Goal: Task Accomplishment & Management: Complete application form

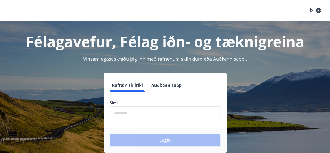
click at [119, 110] on input "phone" at bounding box center [165, 112] width 111 height 13
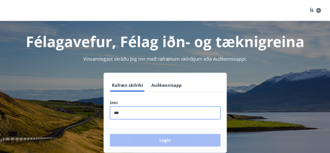
type input "********"
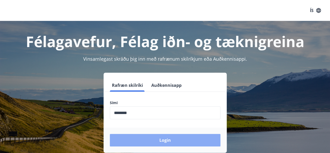
click at [149, 137] on button "Login" at bounding box center [165, 140] width 111 height 13
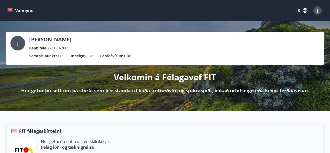
click at [13, 11] on button "Valmynd" at bounding box center [20, 10] width 29 height 9
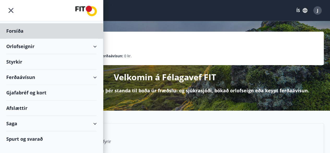
click at [16, 39] on div "Styrkir" at bounding box center [51, 30] width 91 height 15
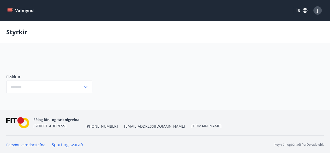
type input "***"
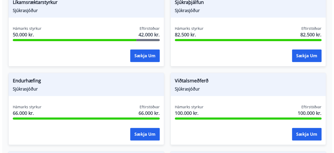
scroll to position [146, 0]
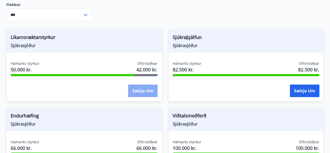
click at [144, 84] on button "Sækja um" at bounding box center [142, 90] width 29 height 13
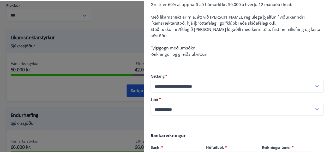
scroll to position [53, 0]
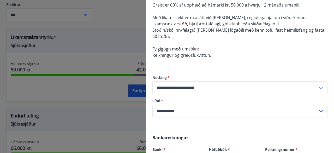
click at [51, 30] on div at bounding box center [167, 76] width 334 height 153
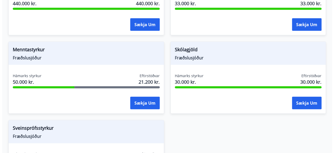
scroll to position [605, 0]
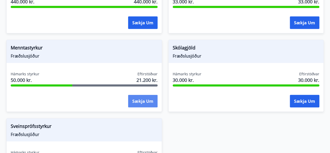
click at [136, 95] on button "Sækja um" at bounding box center [142, 101] width 29 height 13
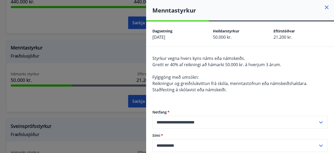
click at [106, 89] on div at bounding box center [167, 76] width 334 height 153
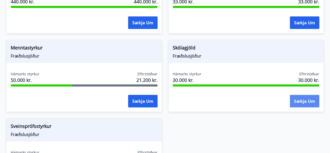
click at [300, 95] on button "Sækja um" at bounding box center [304, 101] width 29 height 13
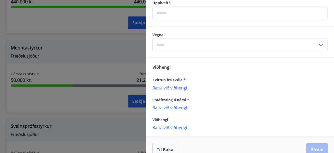
scroll to position [219, 0]
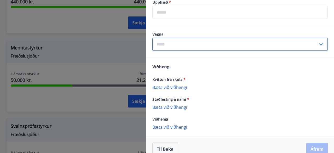
click at [181, 38] on input "text" at bounding box center [234, 44] width 165 height 13
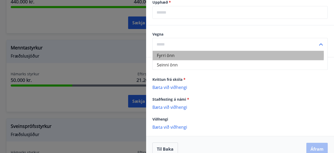
click at [172, 55] on li "Fyrri önn" at bounding box center [240, 55] width 175 height 9
type input "*********"
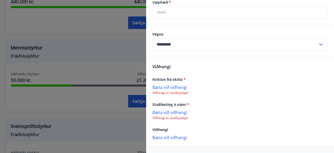
click at [176, 16] on input "text" at bounding box center [239, 12] width 175 height 13
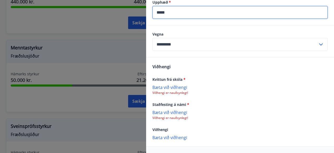
type input "*****"
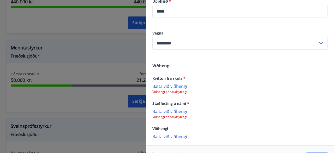
scroll to position [226, 0]
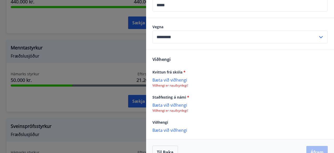
click at [172, 80] on p "Bæta við viðhengi" at bounding box center [239, 79] width 175 height 5
click at [179, 103] on p "Bæta við viðhengi" at bounding box center [239, 105] width 175 height 5
click at [177, 105] on p "Bæta við viðhengi" at bounding box center [239, 105] width 175 height 5
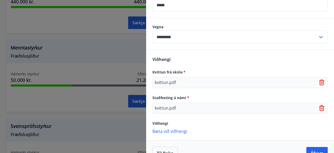
scroll to position [239, 0]
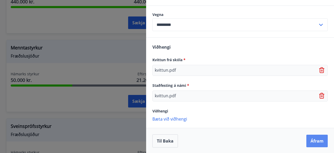
click at [313, 136] on button "Áfram" at bounding box center [316, 140] width 21 height 13
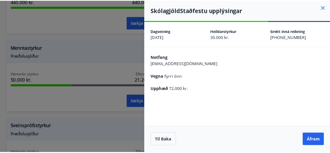
scroll to position [0, 0]
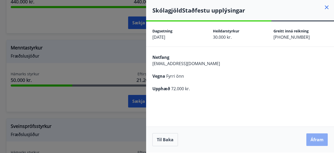
click at [315, 135] on button "Áfram" at bounding box center [316, 139] width 21 height 13
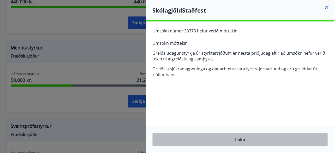
click at [224, 139] on button "Loka" at bounding box center [239, 139] width 175 height 13
